Goal: Task Accomplishment & Management: Complete application form

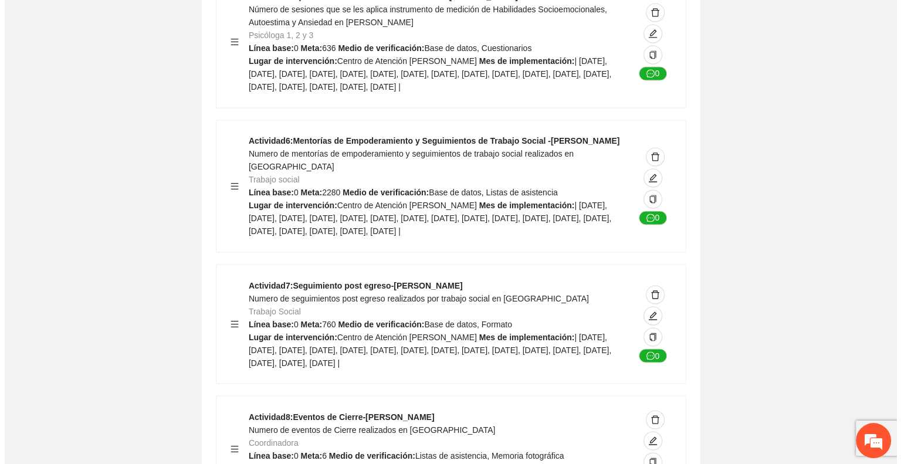
scroll to position [1987, 0]
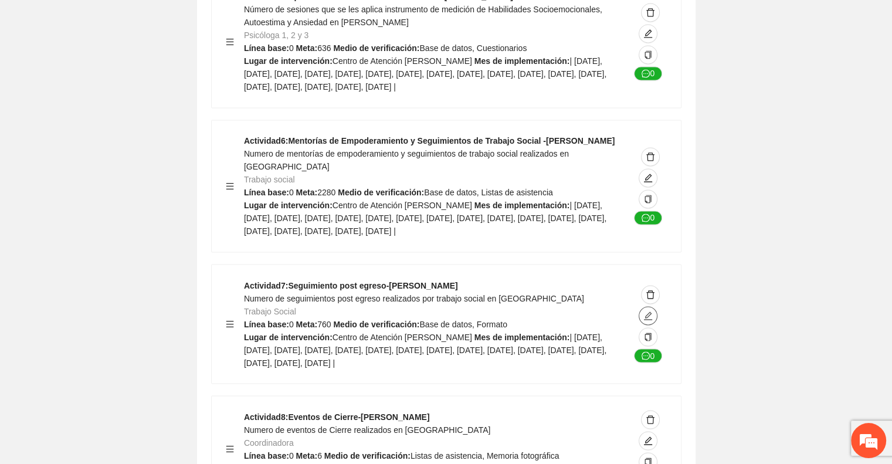
click at [649, 320] on icon "edit" at bounding box center [648, 315] width 8 height 8
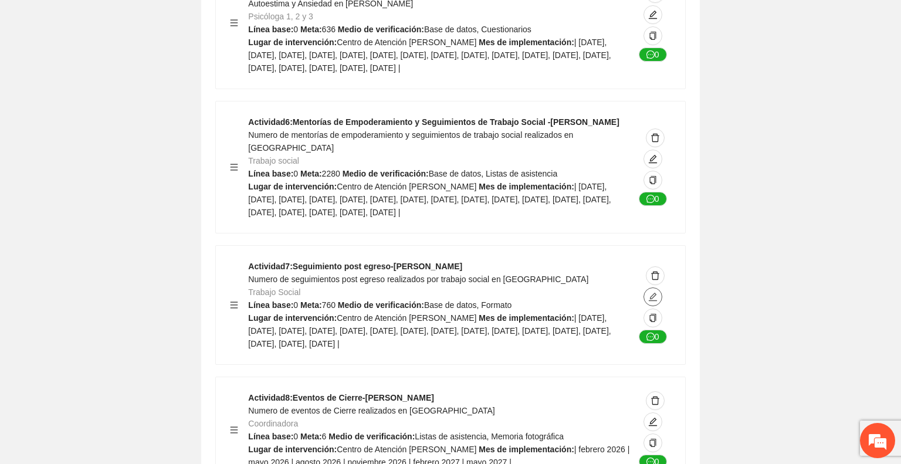
type textarea "**********"
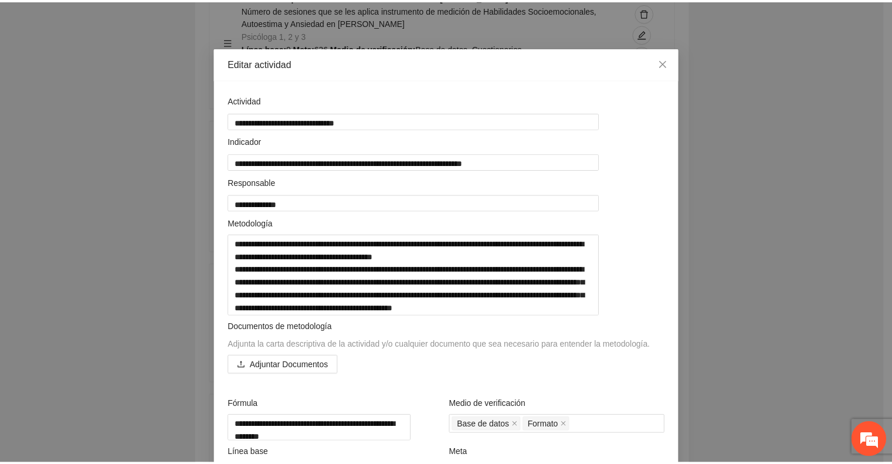
scroll to position [5, 0]
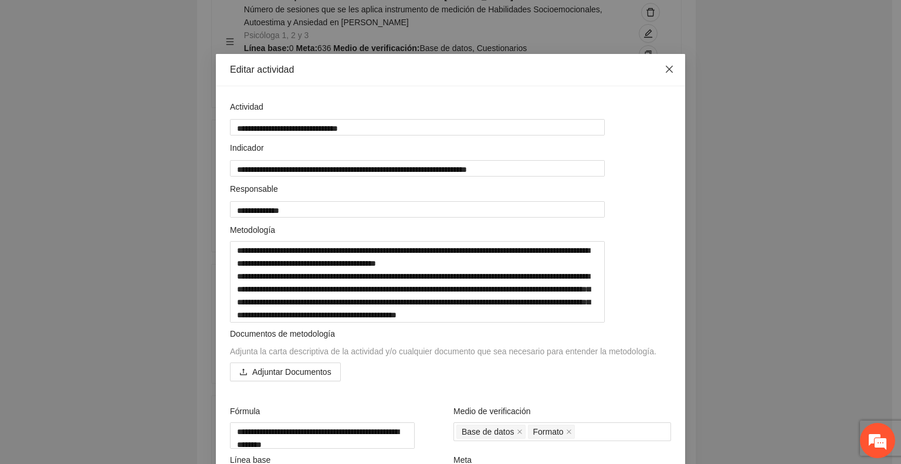
click at [666, 69] on icon "close" at bounding box center [669, 69] width 7 height 7
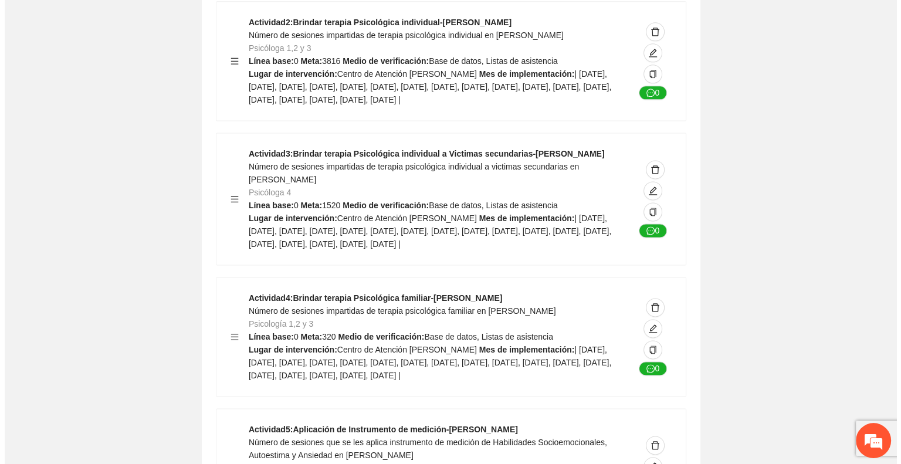
scroll to position [1534, 0]
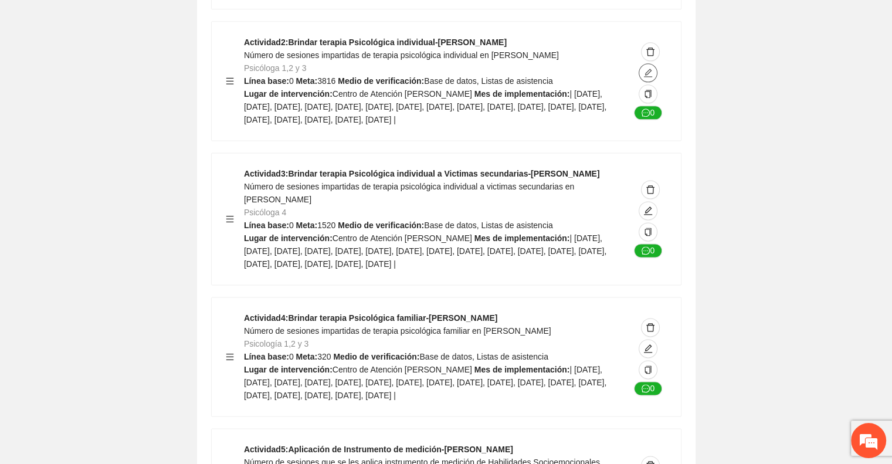
click at [649, 69] on icon "edit" at bounding box center [648, 73] width 8 height 8
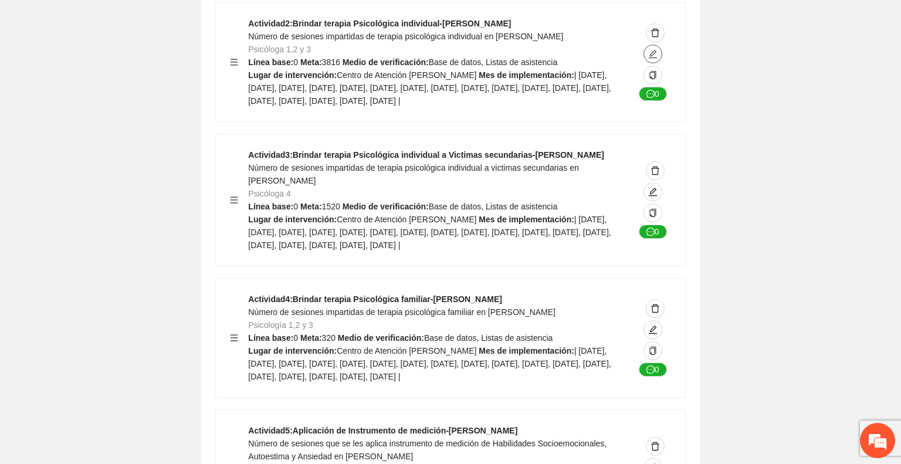
type textarea "**********"
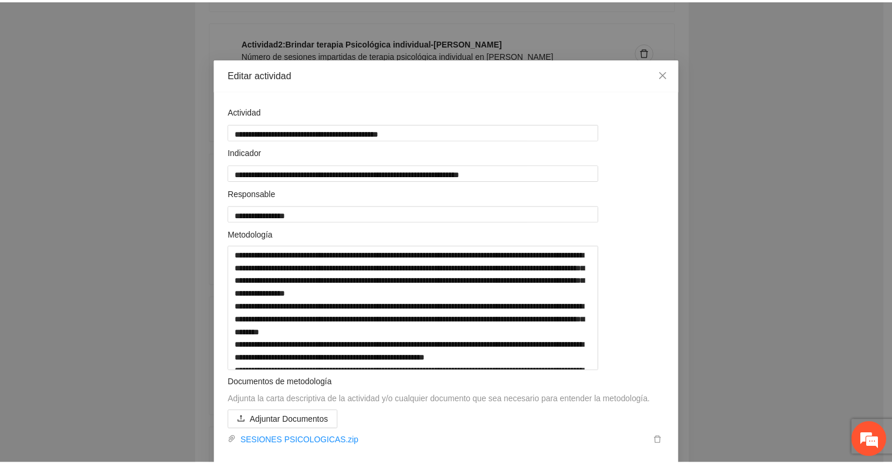
scroll to position [32, 0]
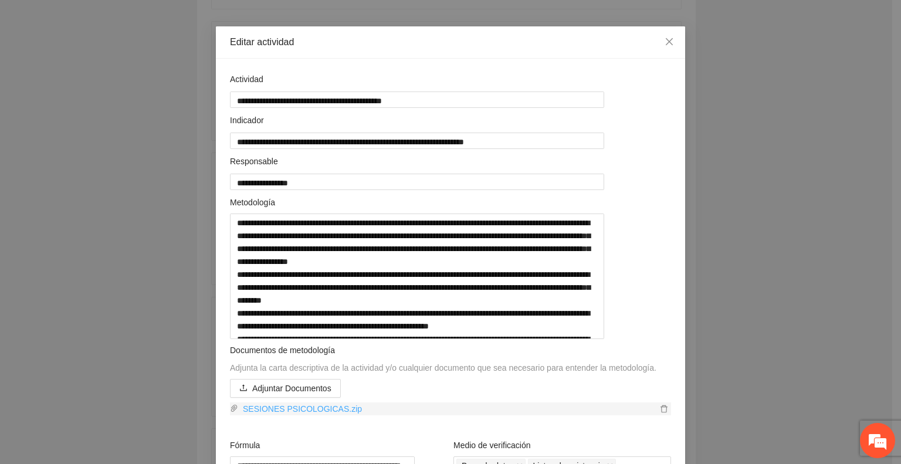
click at [335, 415] on link "SESIONES PSICOLOGICAS.zip" at bounding box center [447, 408] width 419 height 13
click at [666, 39] on icon "close" at bounding box center [669, 41] width 7 height 7
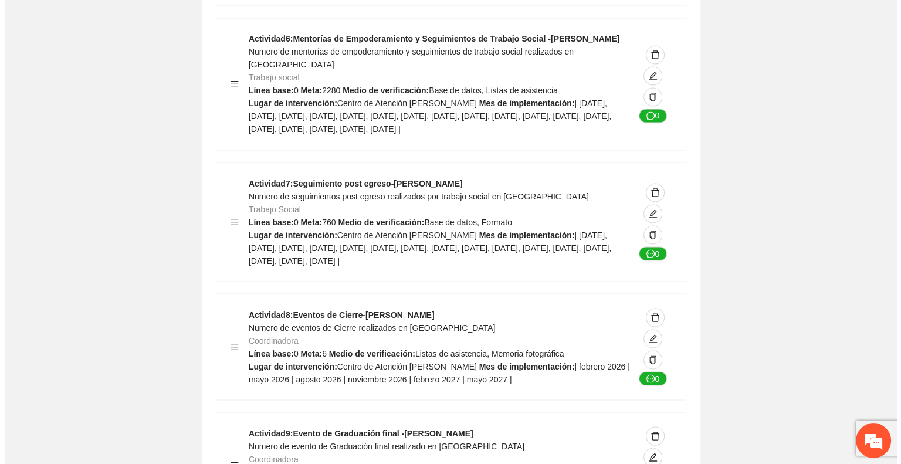
scroll to position [2094, 0]
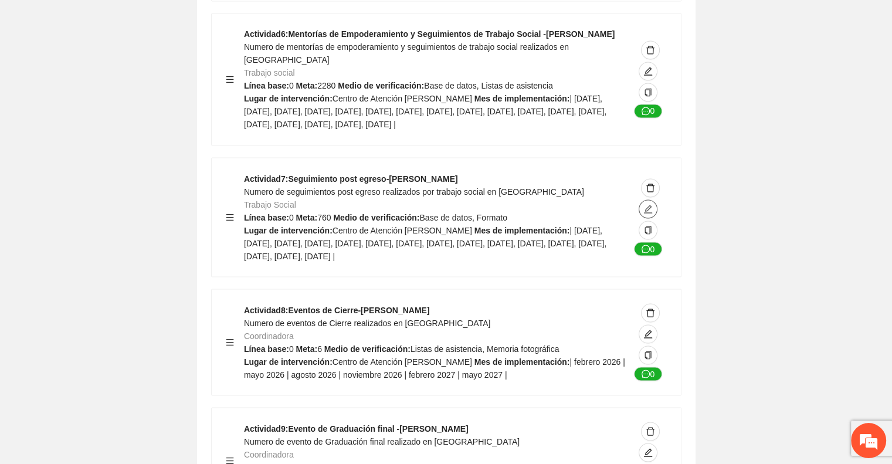
click at [649, 213] on icon "edit" at bounding box center [648, 209] width 8 height 8
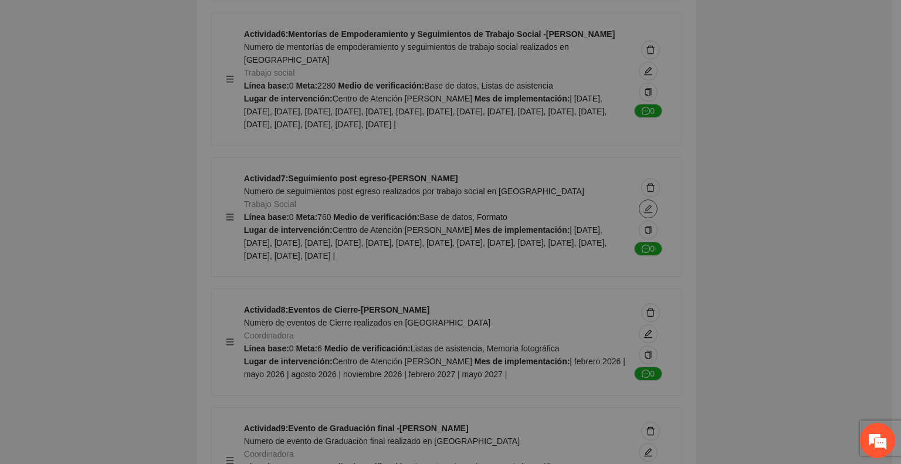
type textarea "**********"
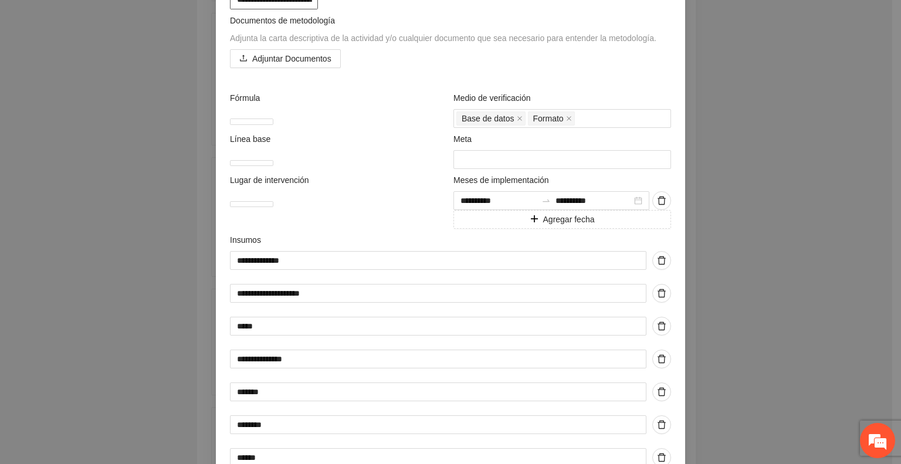
scroll to position [256, 0]
click at [290, 65] on span "Adjuntar Documentos" at bounding box center [291, 58] width 79 height 13
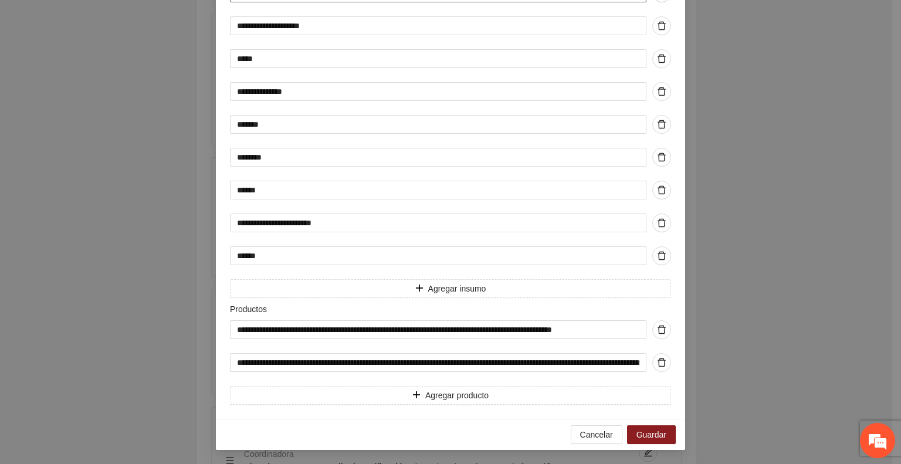
scroll to position [629, 0]
click at [645, 436] on span "Guardar" at bounding box center [651, 434] width 30 height 13
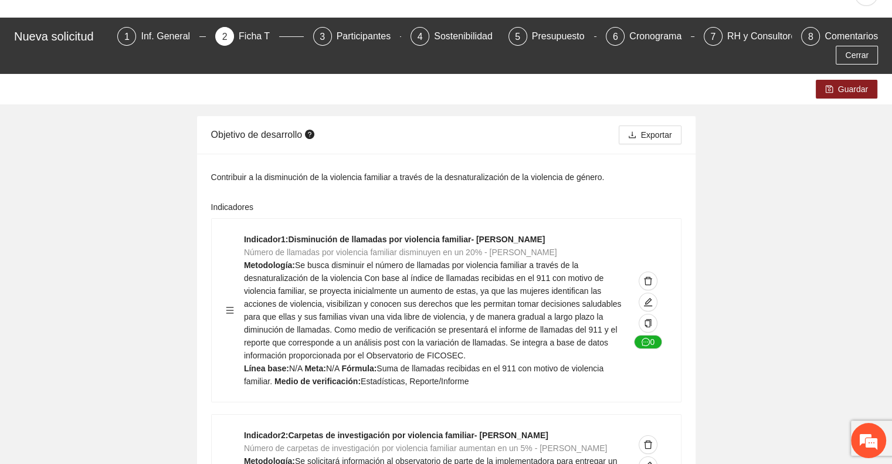
scroll to position [0, 0]
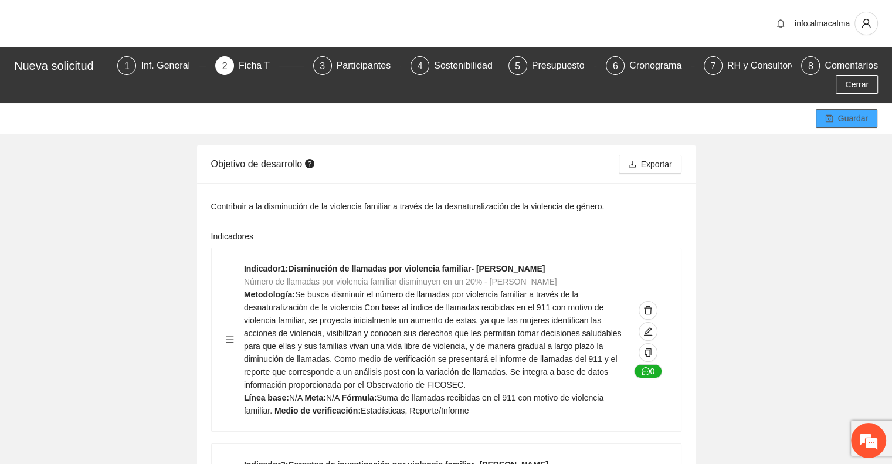
click at [858, 112] on span "Guardar" at bounding box center [853, 118] width 30 height 13
click at [141, 64] on div "Inf. General" at bounding box center [170, 65] width 59 height 19
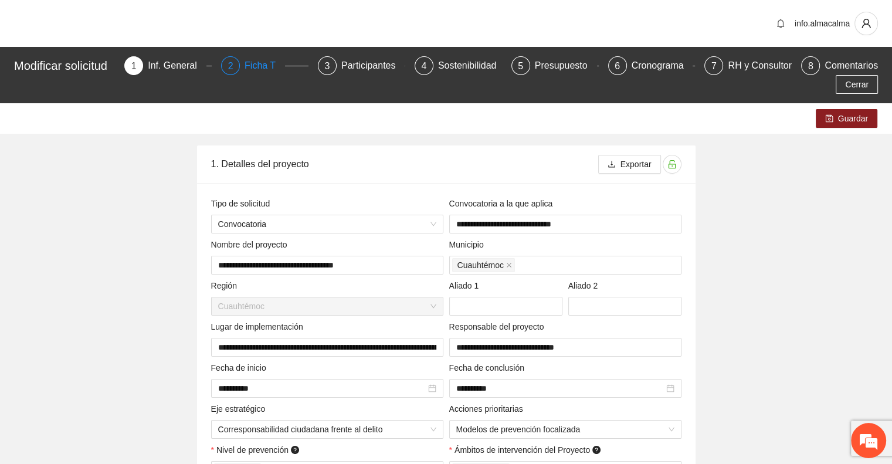
click at [263, 63] on div "Ficha T" at bounding box center [265, 65] width 40 height 19
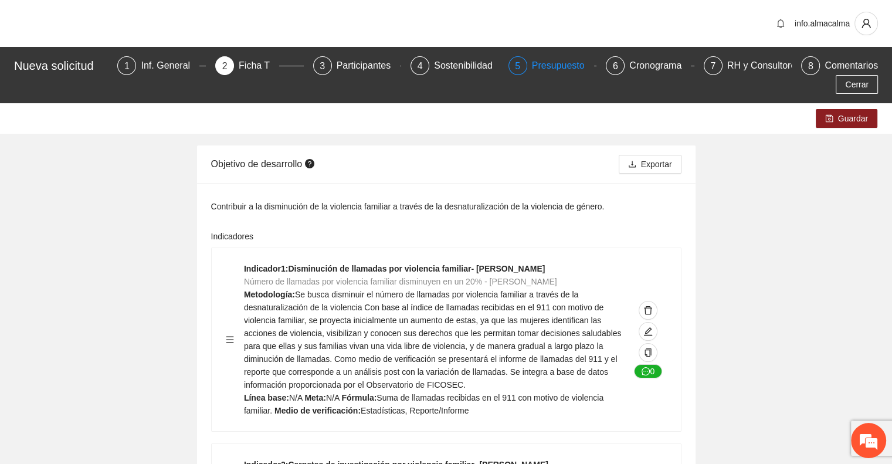
click at [532, 66] on div "Presupuesto" at bounding box center [563, 65] width 62 height 19
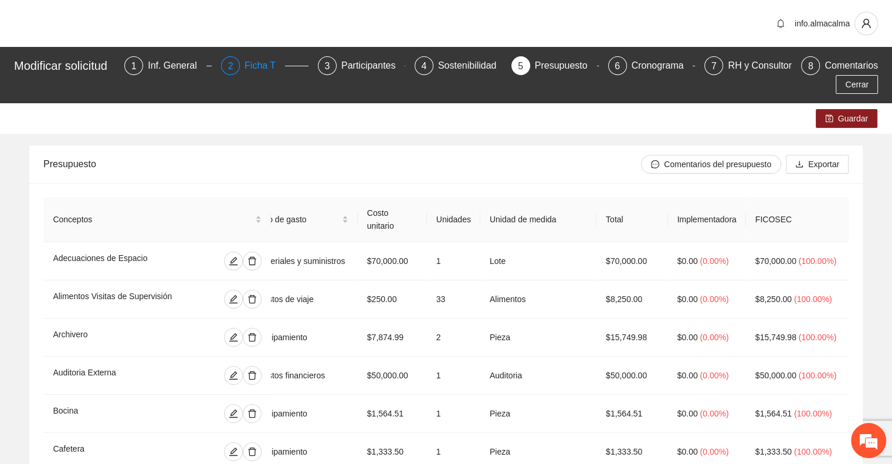
click at [269, 64] on div "Ficha T" at bounding box center [265, 65] width 40 height 19
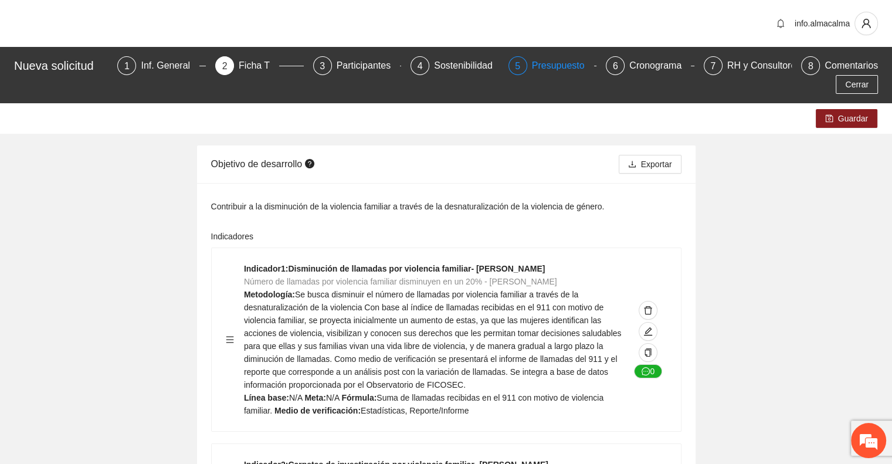
click at [533, 63] on div "Presupuesto" at bounding box center [563, 65] width 62 height 19
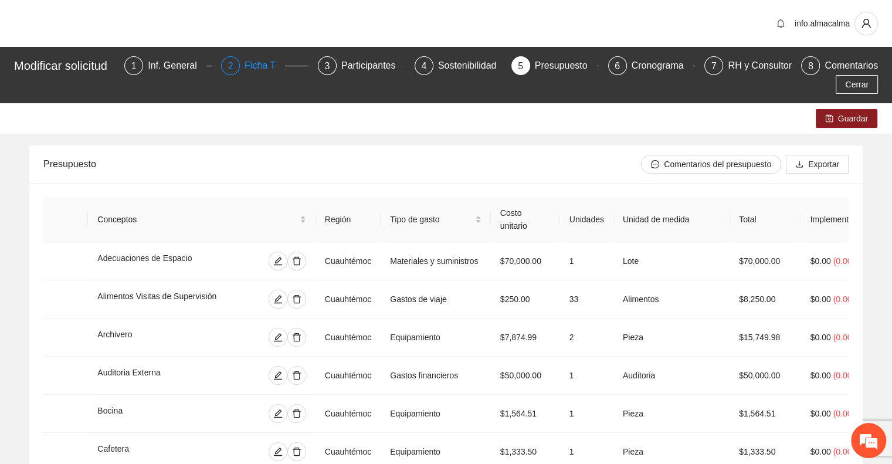
click at [264, 64] on div "Ficha T" at bounding box center [265, 65] width 40 height 19
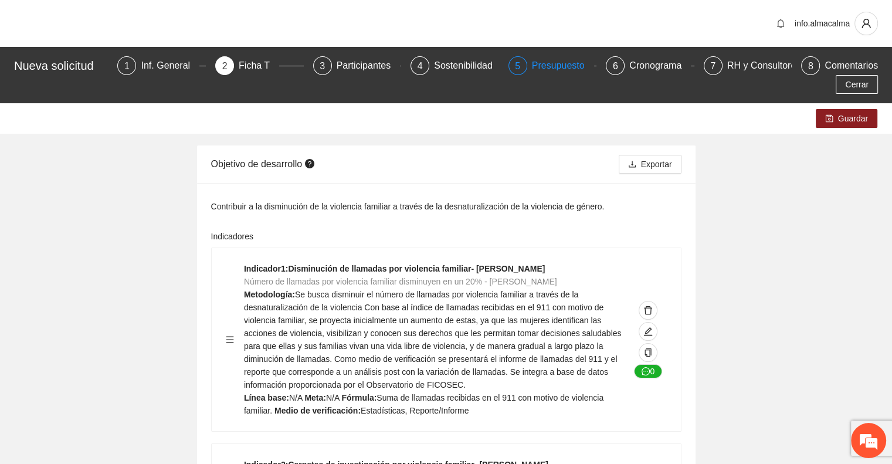
click at [532, 60] on div "Presupuesto" at bounding box center [563, 65] width 62 height 19
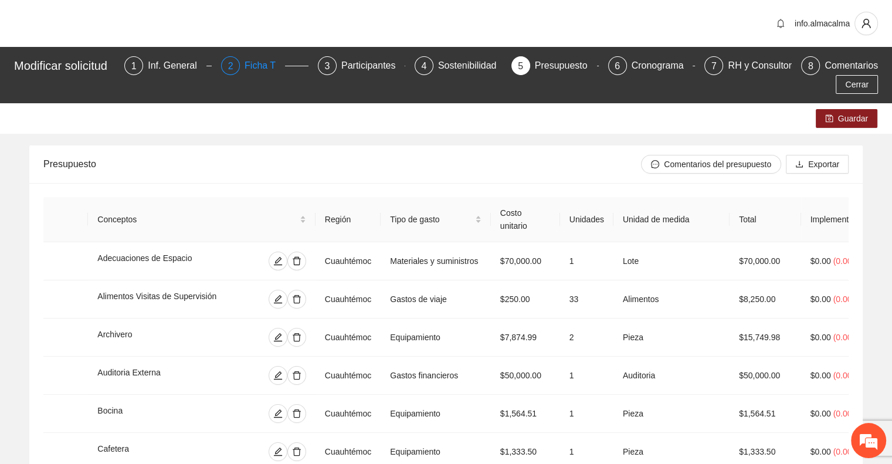
click at [270, 63] on div "Ficha T" at bounding box center [265, 65] width 40 height 19
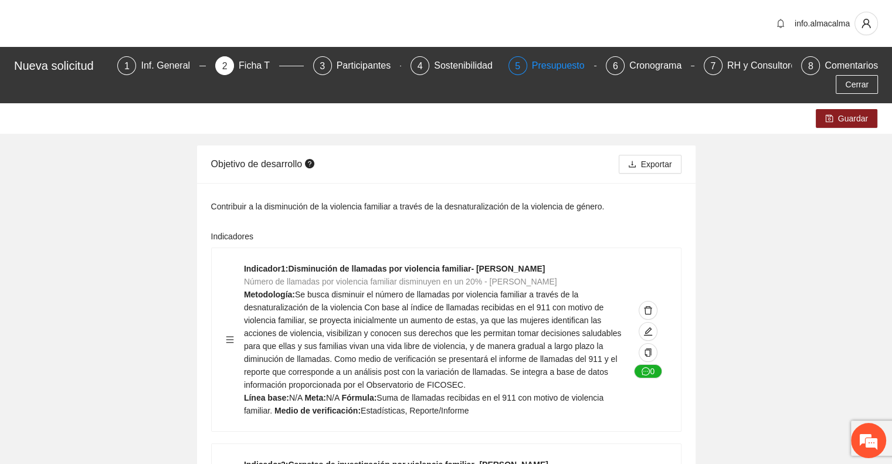
click at [532, 72] on div "Presupuesto" at bounding box center [563, 65] width 62 height 19
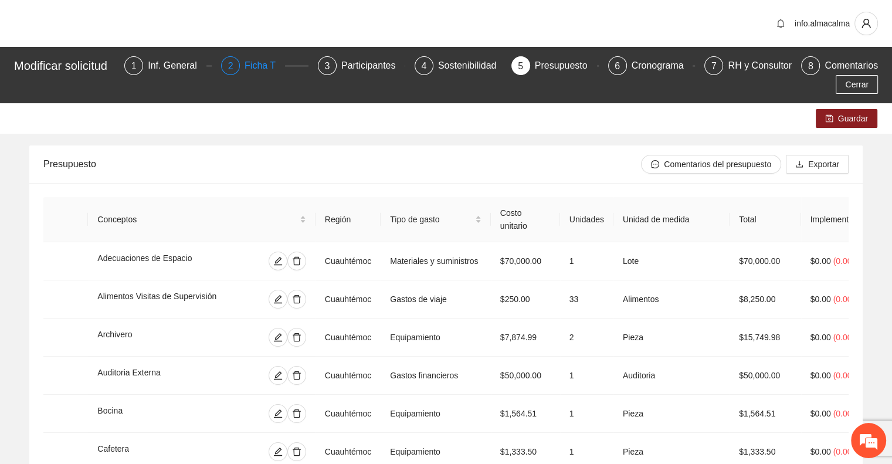
click at [265, 62] on div "Ficha T" at bounding box center [265, 65] width 40 height 19
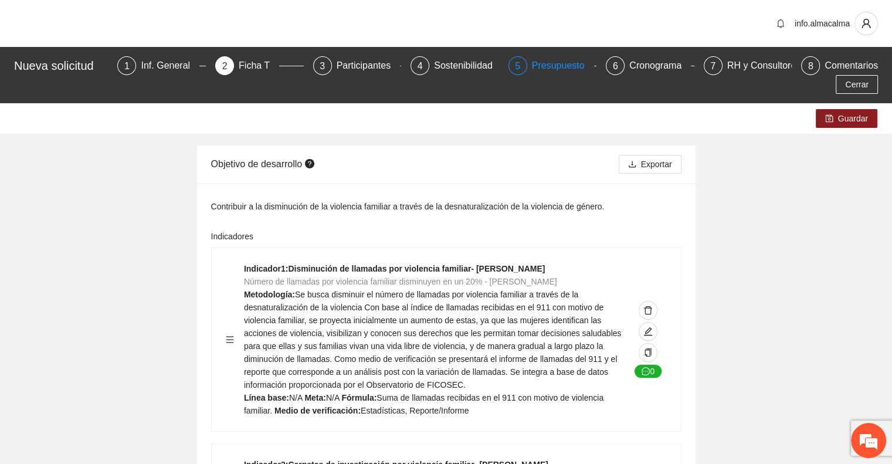
click at [532, 60] on div "Presupuesto" at bounding box center [563, 65] width 62 height 19
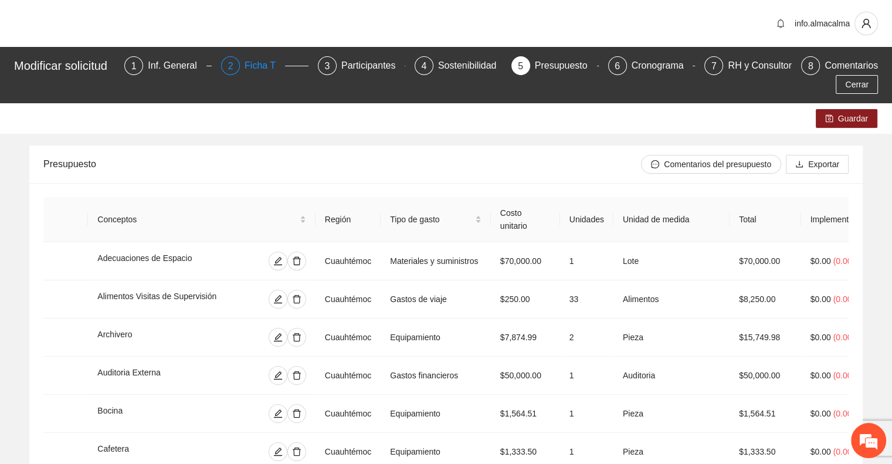
click at [259, 60] on div "Ficha T" at bounding box center [265, 65] width 40 height 19
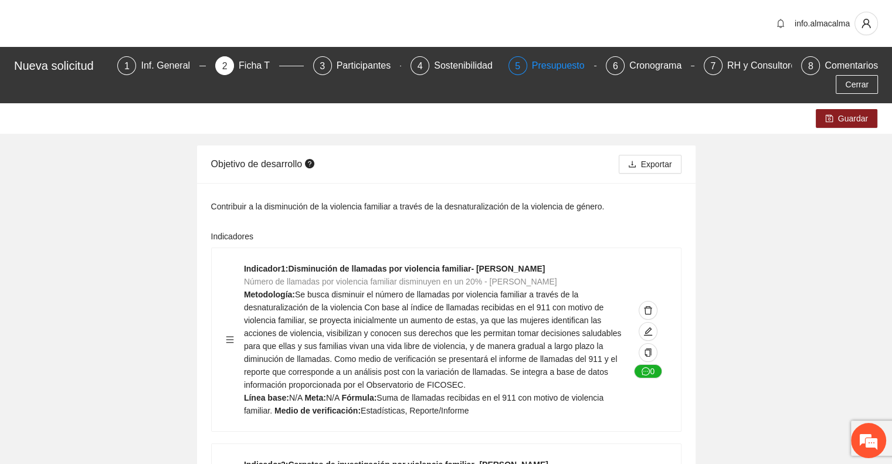
click at [532, 70] on div "Presupuesto" at bounding box center [563, 65] width 62 height 19
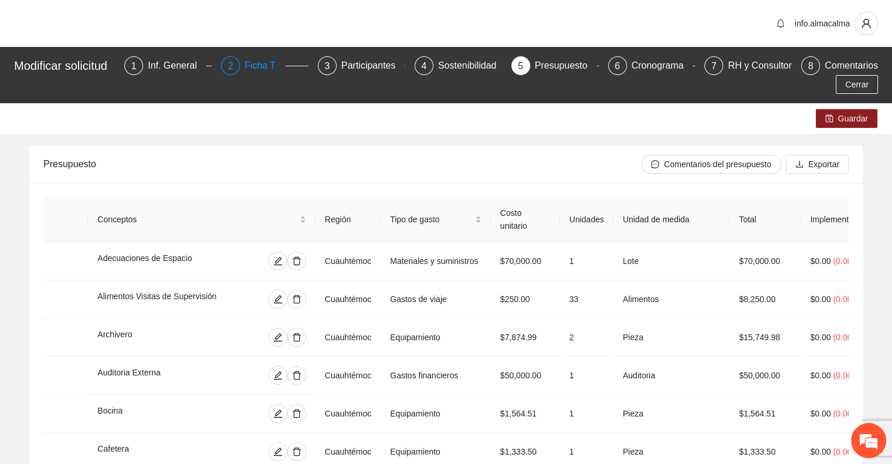
click at [272, 65] on div "Ficha T" at bounding box center [265, 65] width 40 height 19
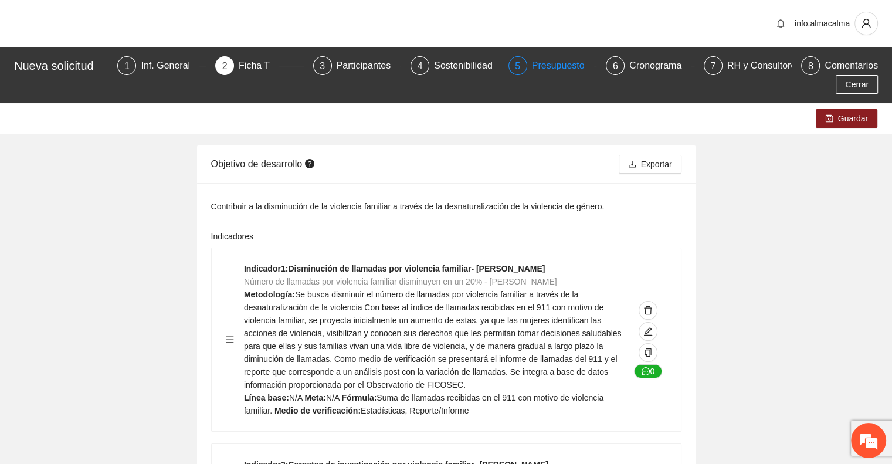
click at [532, 63] on div "Presupuesto" at bounding box center [563, 65] width 62 height 19
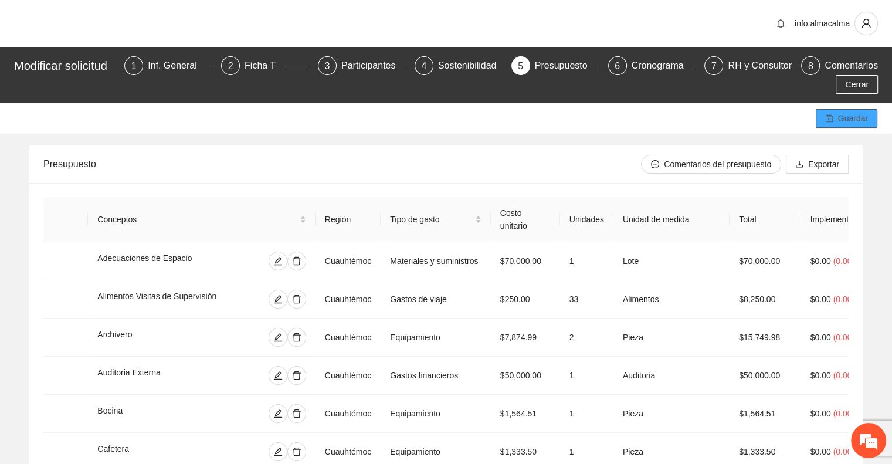
click at [852, 119] on span "Guardar" at bounding box center [853, 118] width 30 height 13
click at [178, 65] on div "Inf. General" at bounding box center [177, 65] width 59 height 19
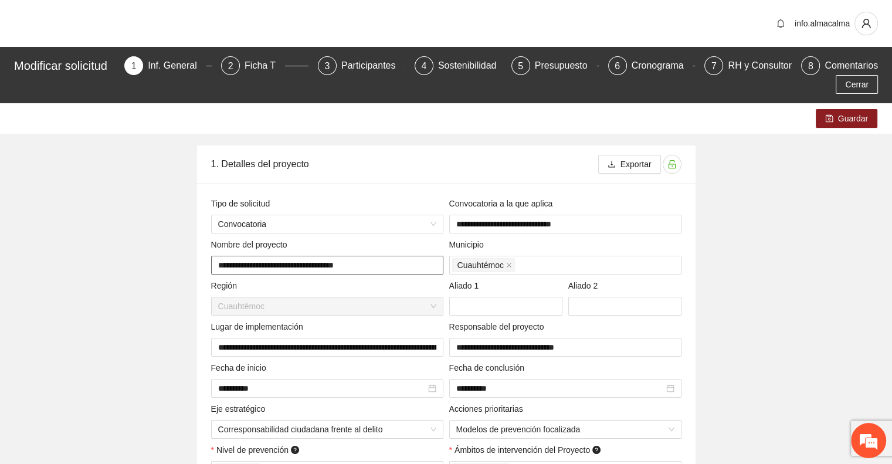
drag, startPoint x: 371, startPoint y: 267, endPoint x: 143, endPoint y: 269, distance: 228.1
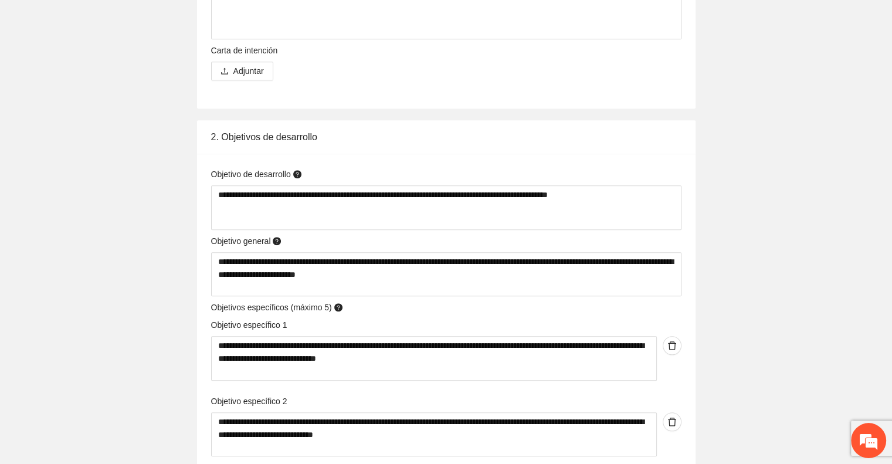
scroll to position [1060, 0]
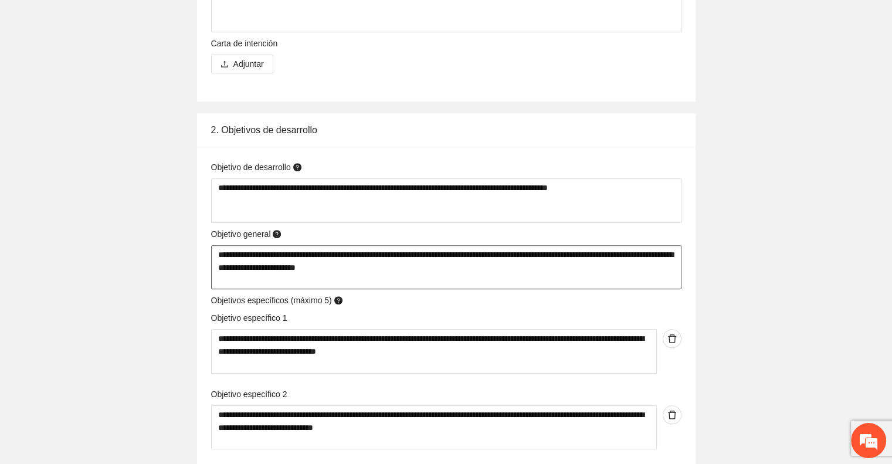
drag, startPoint x: 425, startPoint y: 270, endPoint x: 180, endPoint y: 254, distance: 245.7
click at [180, 254] on div "**********" at bounding box center [446, 342] width 557 height 459
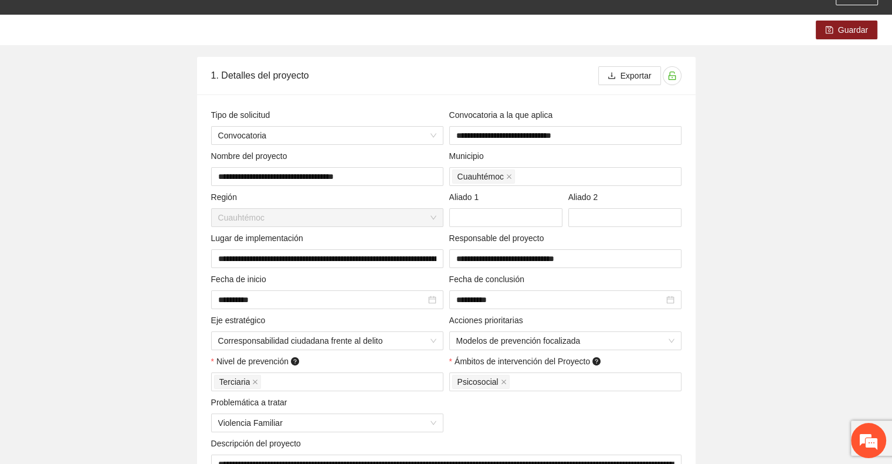
scroll to position [0, 0]
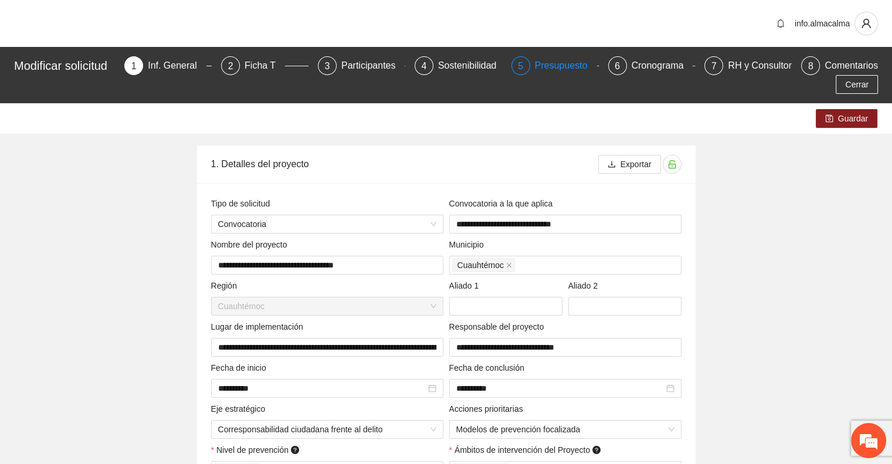
click at [561, 66] on div "Presupuesto" at bounding box center [566, 65] width 62 height 19
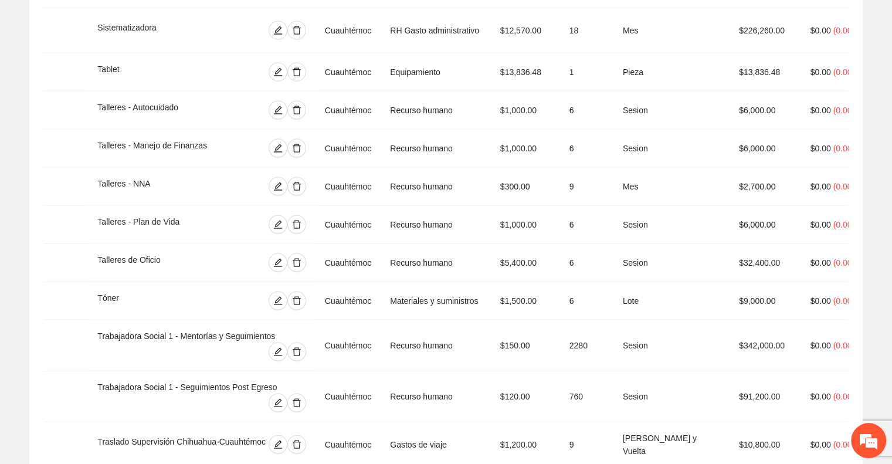
scroll to position [2670, 0]
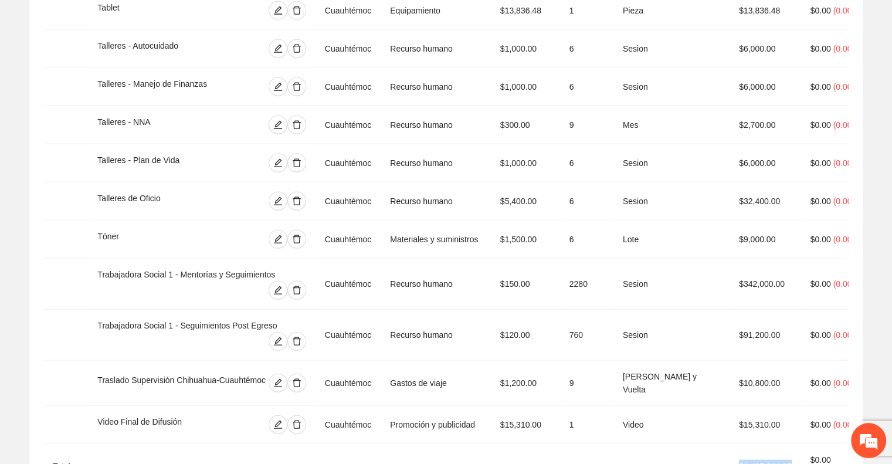
drag, startPoint x: 734, startPoint y: 356, endPoint x: 784, endPoint y: 359, distance: 49.4
click at [784, 444] on td "$4,497,864.25" at bounding box center [766, 466] width 72 height 45
copy td "$4,497,864.25"
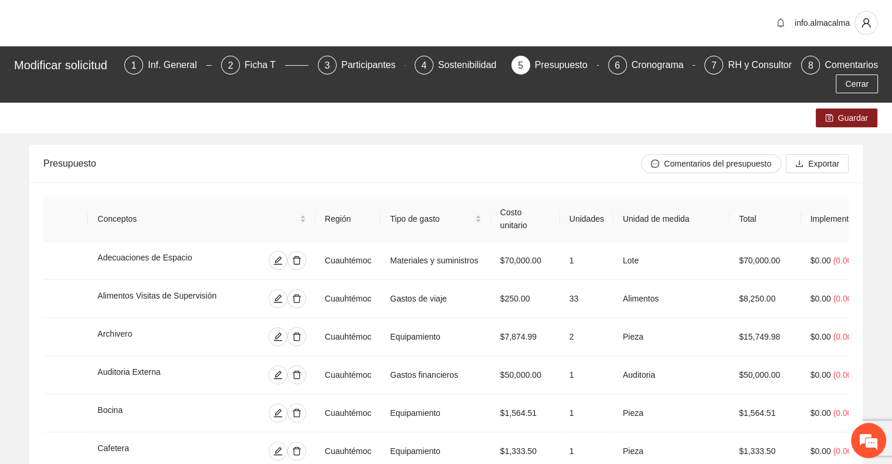
scroll to position [0, 0]
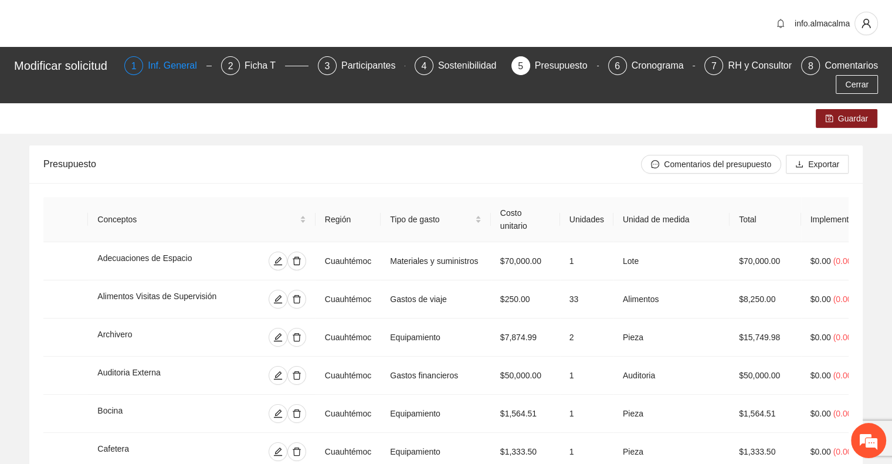
click at [189, 66] on div "Inf. General" at bounding box center [177, 65] width 59 height 19
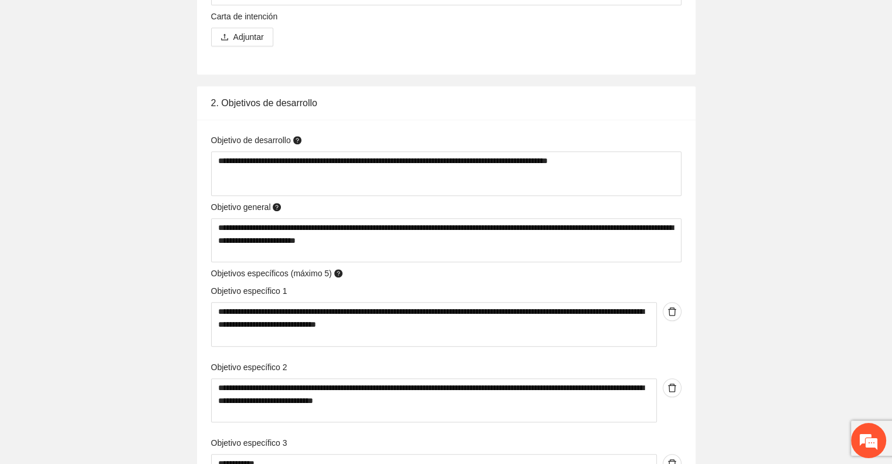
scroll to position [1088, 0]
drag, startPoint x: 450, startPoint y: 327, endPoint x: 135, endPoint y: 297, distance: 316.9
click at [135, 297] on div "**********" at bounding box center [446, 232] width 892 height 2435
drag, startPoint x: 464, startPoint y: 403, endPoint x: 185, endPoint y: 375, distance: 281.2
click at [185, 375] on div "**********" at bounding box center [446, 315] width 557 height 459
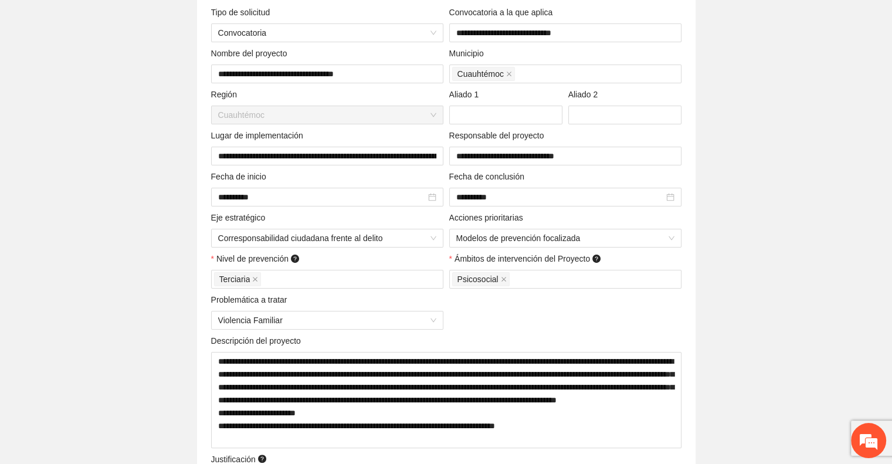
scroll to position [0, 0]
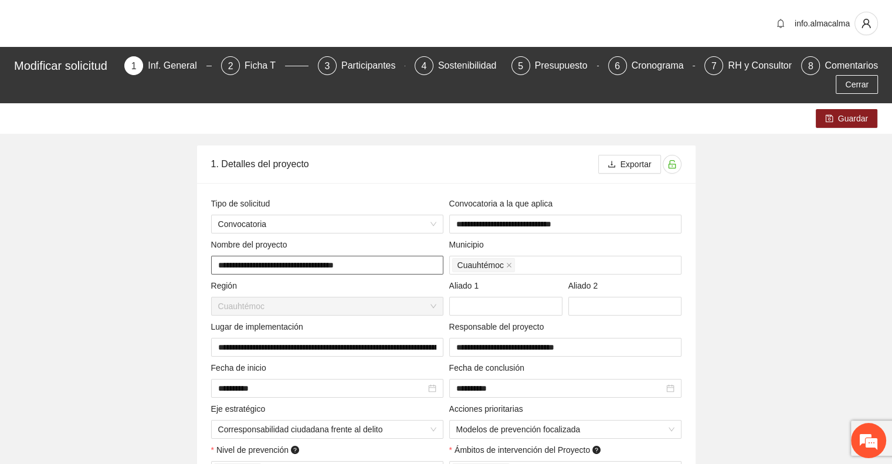
drag, startPoint x: 369, startPoint y: 265, endPoint x: 154, endPoint y: 266, distance: 214.6
click at [248, 59] on div "2 Ficha T" at bounding box center [264, 65] width 87 height 19
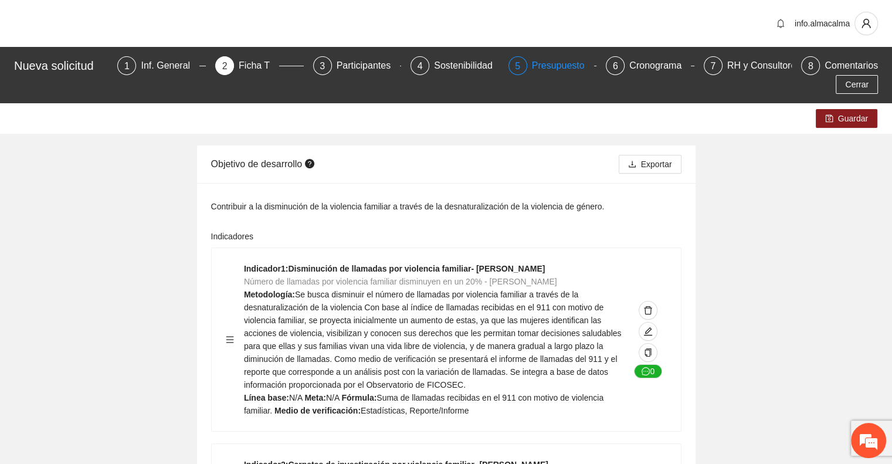
click at [535, 63] on div "Presupuesto" at bounding box center [563, 65] width 62 height 19
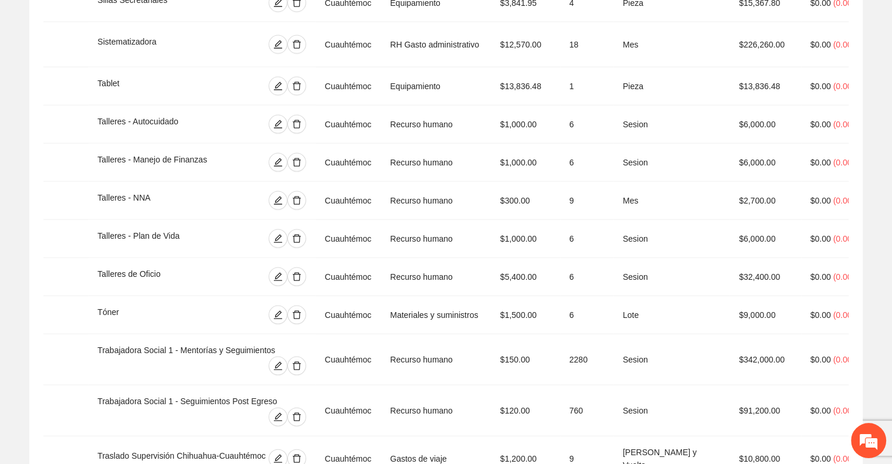
scroll to position [2670, 0]
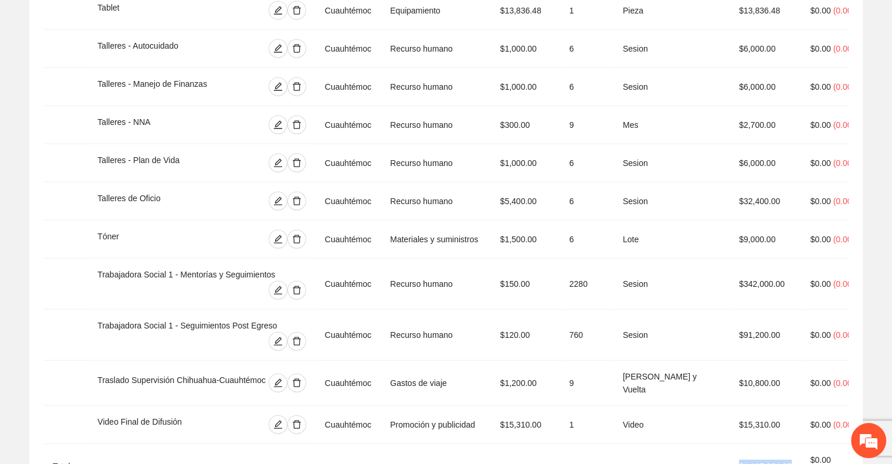
drag, startPoint x: 735, startPoint y: 355, endPoint x: 783, endPoint y: 358, distance: 47.6
click at [783, 444] on td "$4,497,864.25" at bounding box center [766, 466] width 72 height 45
copy td "$4,497,864.25"
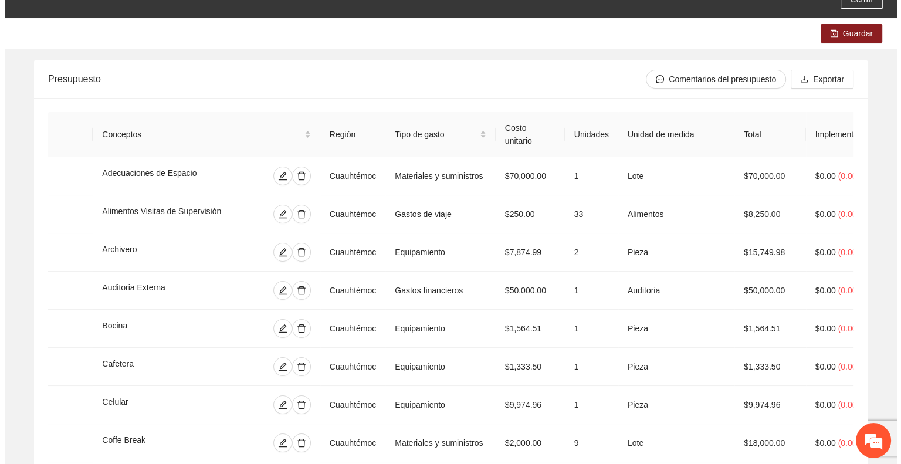
scroll to position [0, 0]
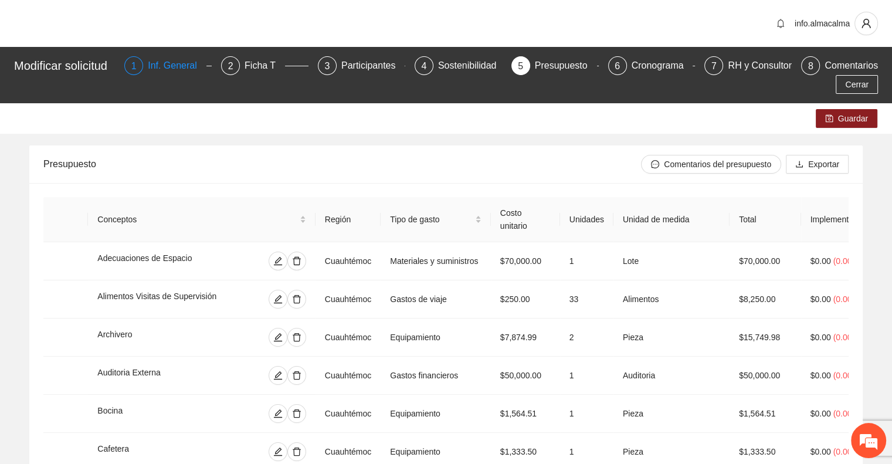
click at [188, 63] on div "Inf. General" at bounding box center [177, 65] width 59 height 19
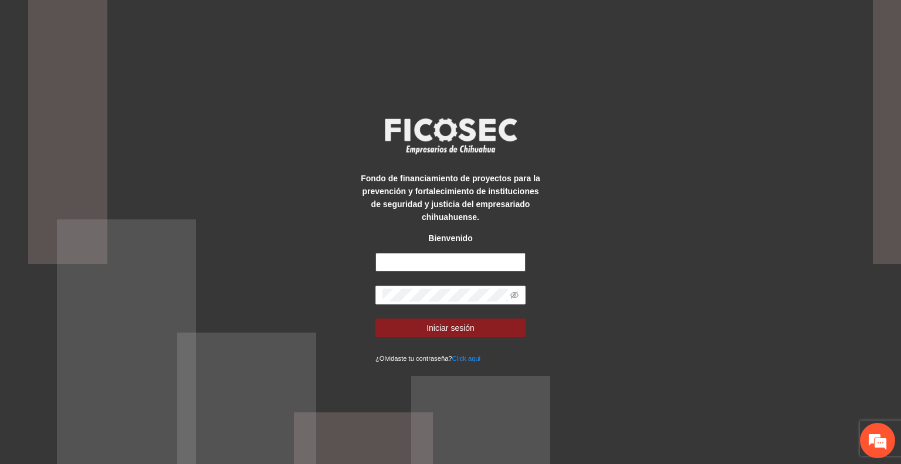
click at [436, 259] on input "text" at bounding box center [450, 262] width 150 height 19
type input "**********"
click at [480, 335] on button "Iniciar sesión" at bounding box center [450, 327] width 150 height 19
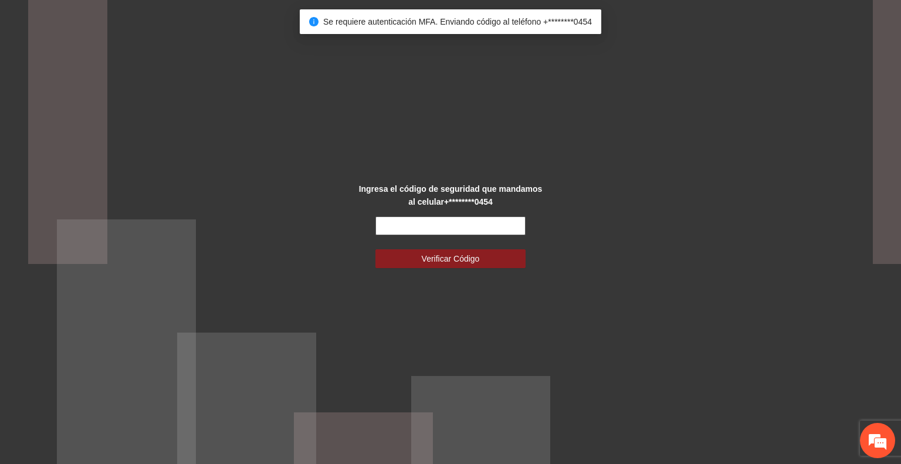
click at [439, 228] on input "text" at bounding box center [450, 225] width 150 height 19
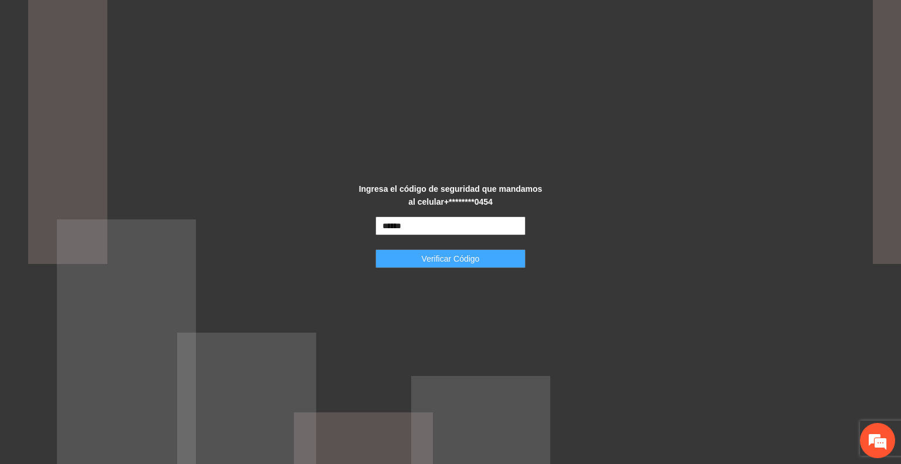
type input "******"
click at [447, 257] on span "Verificar Código" at bounding box center [451, 258] width 58 height 13
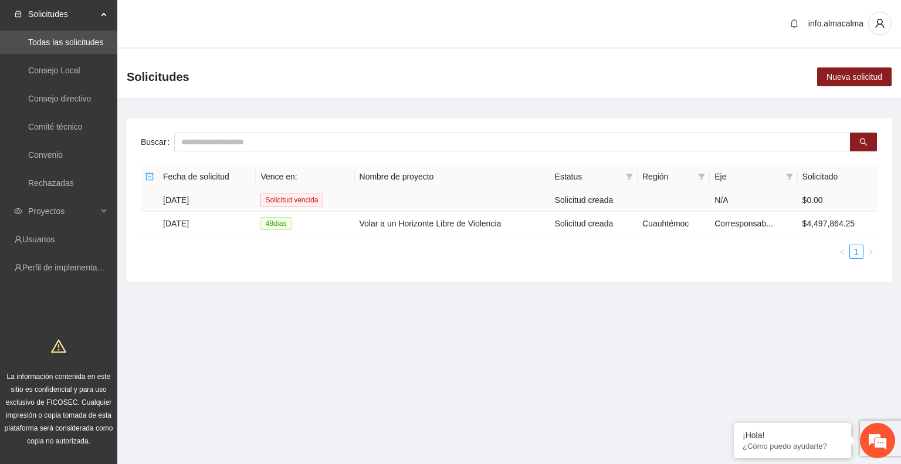
click at [199, 203] on td "31/03/2025" at bounding box center [206, 199] width 97 height 23
click at [188, 226] on td "26/09/2025" at bounding box center [206, 223] width 97 height 23
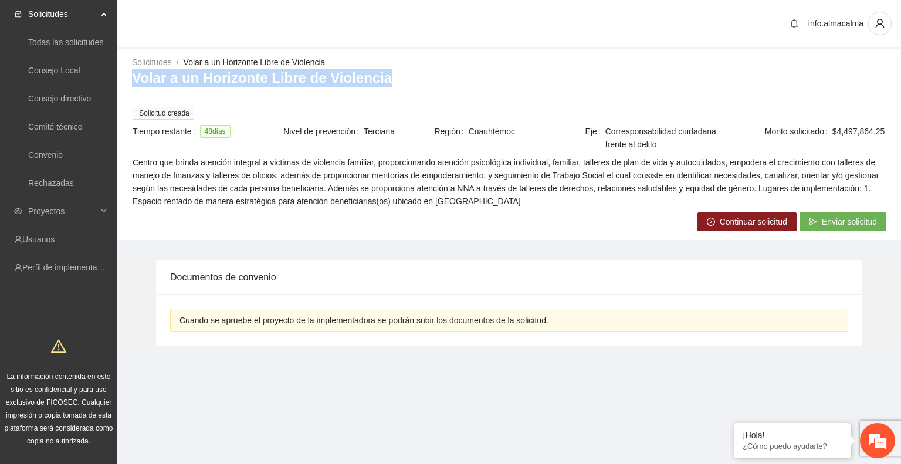
drag, startPoint x: 379, startPoint y: 76, endPoint x: 129, endPoint y: 79, distance: 250.4
click at [129, 79] on div "Solicitudes / Volar a un Horizonte Libre de Violencia / Volar a un Horizonte Li…" at bounding box center [509, 143] width 784 height 174
copy h3 "Volar a un Horizonte Libre de Violencia"
